Goal: Information Seeking & Learning: Find specific page/section

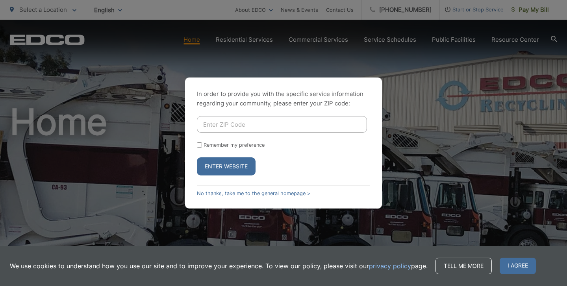
click at [242, 126] on input "Enter ZIP Code" at bounding box center [282, 124] width 170 height 17
type input "94116"
click at [237, 165] on button "Enter Website" at bounding box center [226, 166] width 59 height 18
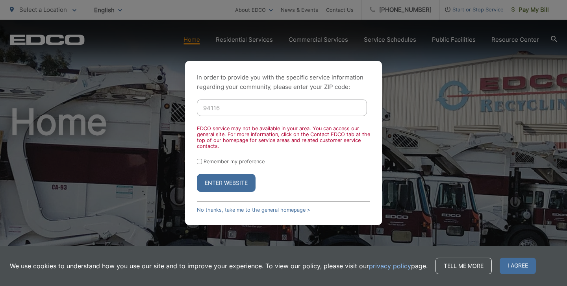
drag, startPoint x: 230, startPoint y: 111, endPoint x: 191, endPoint y: 104, distance: 40.1
click at [191, 104] on div "In order to provide you with the specific service information regarding your co…" at bounding box center [283, 143] width 197 height 164
type input "92114"
click at [230, 185] on button "Enter Website" at bounding box center [226, 183] width 59 height 18
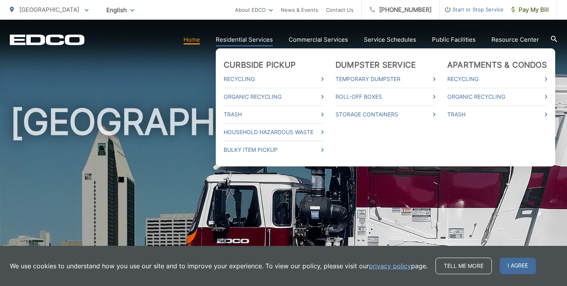
click at [253, 42] on link "Residential Services" at bounding box center [244, 39] width 57 height 9
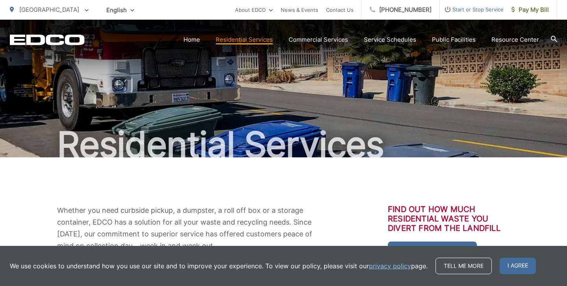
click at [253, 42] on link "Residential Services" at bounding box center [244, 39] width 57 height 9
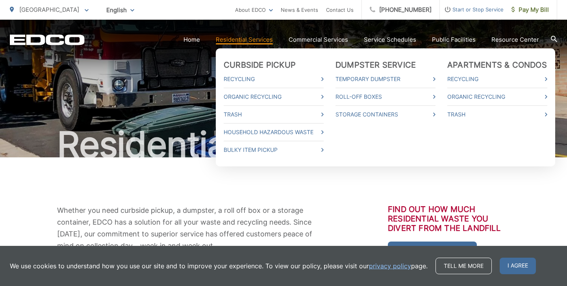
drag, startPoint x: 0, startPoint y: 0, endPoint x: 283, endPoint y: 58, distance: 288.6
click at [268, 44] on li "Residential Services Curbside Pickup Recycling Organic Recycling Trash Househol…" at bounding box center [244, 39] width 57 height 9
click at [257, 78] on link "Recycling" at bounding box center [274, 78] width 100 height 9
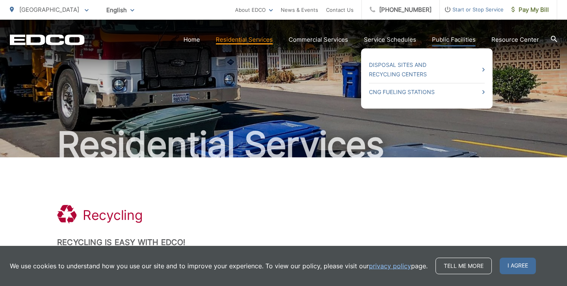
click at [449, 41] on link "Public Facilities" at bounding box center [454, 39] width 44 height 9
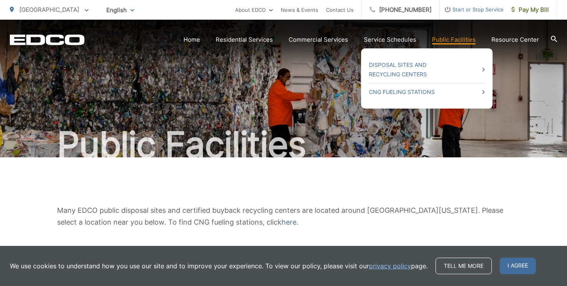
click at [487, 70] on ul "Disposal Sites and Recycling Centers CNG Fueling Stations" at bounding box center [427, 78] width 132 height 60
click at [485, 69] on icon at bounding box center [483, 70] width 2 height 4
click at [442, 58] on li "Disposal Sites and Recycling Centers" at bounding box center [427, 69] width 116 height 27
click at [406, 69] on link "Disposal Sites and Recycling Centers" at bounding box center [427, 69] width 116 height 19
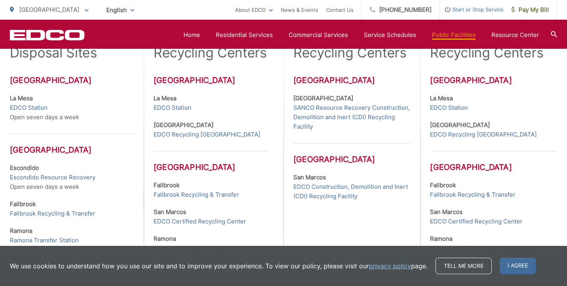
scroll to position [261, 0]
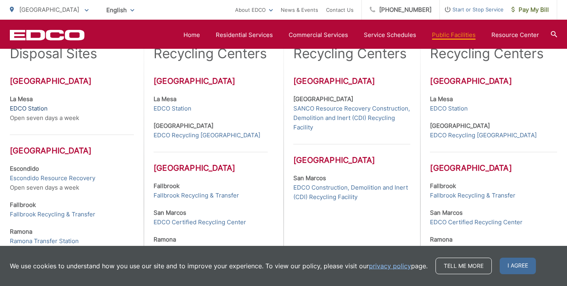
click at [28, 109] on link "EDCO Station" at bounding box center [29, 108] width 38 height 9
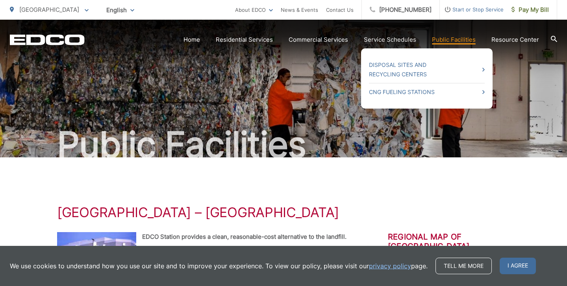
click at [443, 41] on link "Public Facilities" at bounding box center [454, 39] width 44 height 9
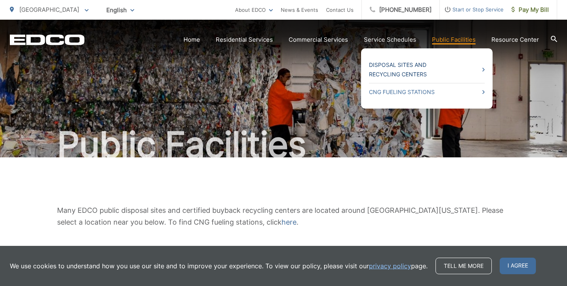
click at [396, 65] on link "Disposal Sites and Recycling Centers" at bounding box center [427, 69] width 116 height 19
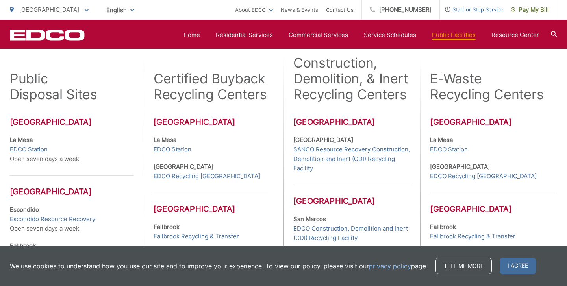
scroll to position [219, 0]
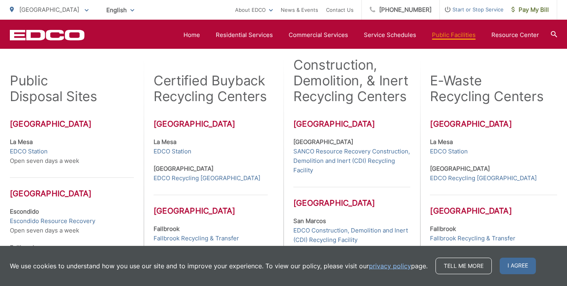
click at [330, 141] on strong "[GEOGRAPHIC_DATA]" at bounding box center [323, 141] width 60 height 7
click at [307, 154] on link "SANCO Resource Recovery Construction, Demolition and Inert (CDI) Recycling Faci…" at bounding box center [351, 161] width 117 height 28
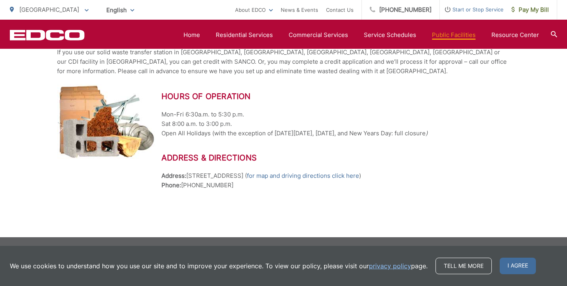
scroll to position [944, 0]
